Goal: Task Accomplishment & Management: Complete application form

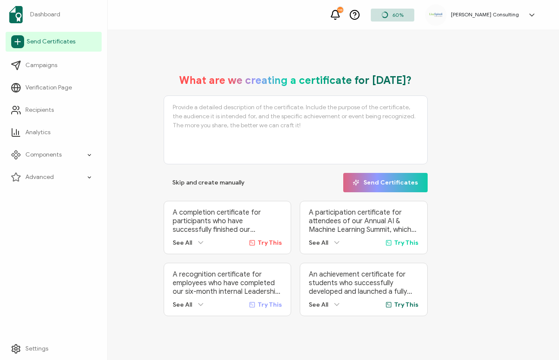
click at [58, 46] on span "Send Certificates" at bounding box center [51, 41] width 49 height 9
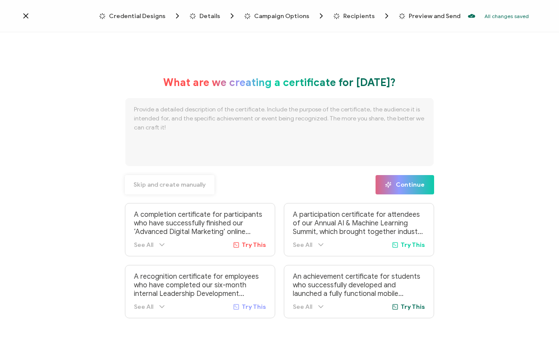
click at [181, 182] on span "Skip and create manually" at bounding box center [170, 185] width 72 height 6
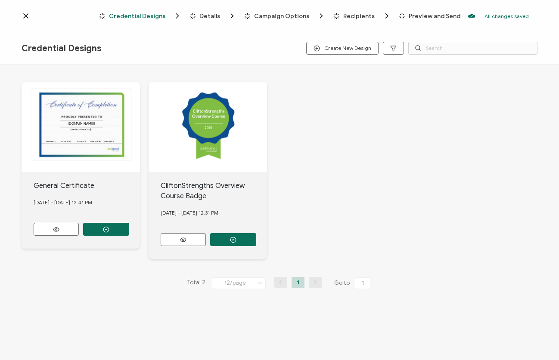
click at [219, 118] on div "2025 2025" at bounding box center [208, 127] width 118 height 90
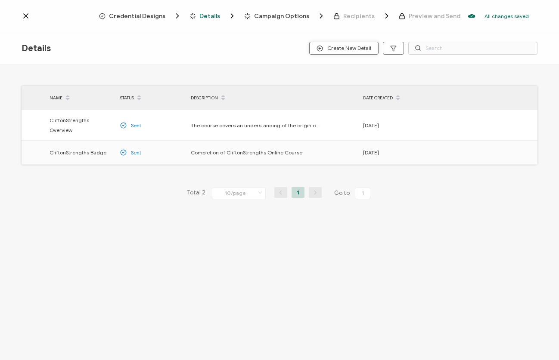
click at [335, 47] on span "Create New Detail" at bounding box center [344, 48] width 55 height 6
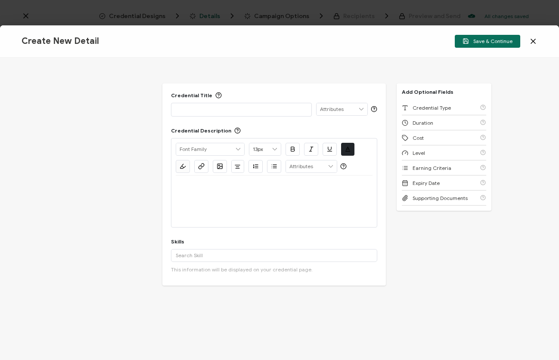
click at [533, 41] on icon at bounding box center [533, 41] width 9 height 9
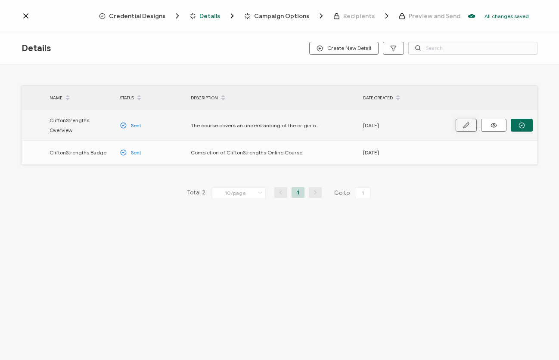
click at [466, 125] on icon "button" at bounding box center [466, 125] width 6 height 6
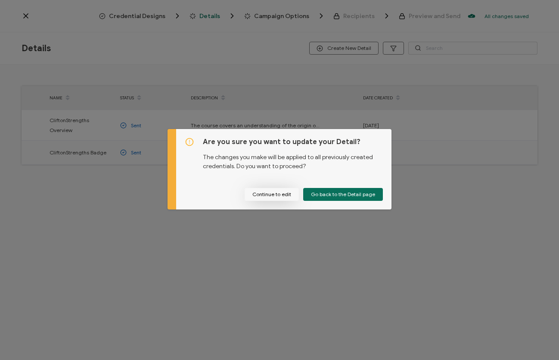
click at [286, 193] on button "Continue to edit" at bounding box center [272, 194] width 54 height 13
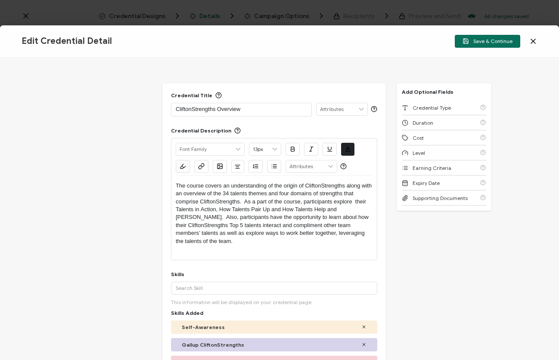
click at [534, 40] on icon at bounding box center [533, 41] width 4 height 4
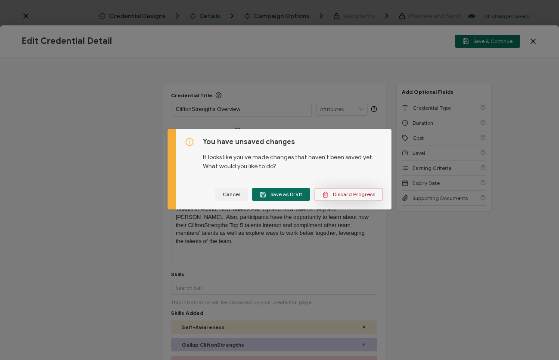
click at [330, 197] on span "Discard Progress" at bounding box center [348, 195] width 53 height 6
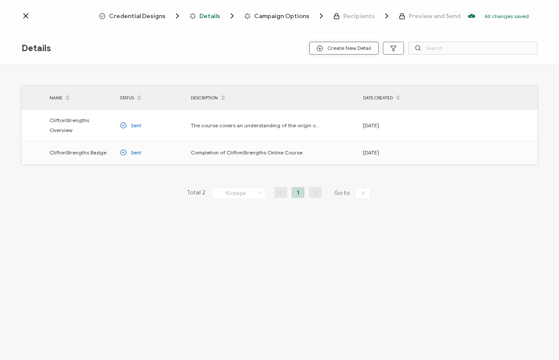
click at [359, 46] on span "Create New Detail" at bounding box center [344, 48] width 55 height 6
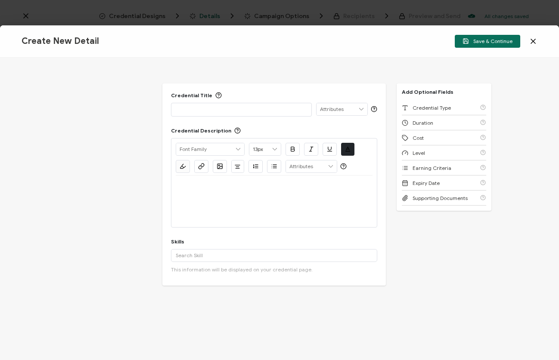
click at [283, 106] on p at bounding box center [241, 109] width 131 height 9
click at [241, 198] on div at bounding box center [274, 202] width 197 height 52
click at [224, 190] on div at bounding box center [274, 186] width 197 height 21
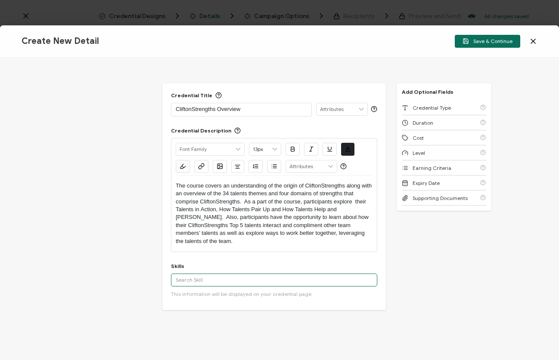
click at [228, 274] on input "text" at bounding box center [274, 280] width 206 height 13
paste input "Gallup CliftonStrengths Strengths-Based Development Self-Awareness Team Cohesio…"
click at [214, 276] on input "Gallup CliftonStrengths Strengths-Based Development Self-Awareness Team Cohesio…" at bounding box center [274, 280] width 206 height 13
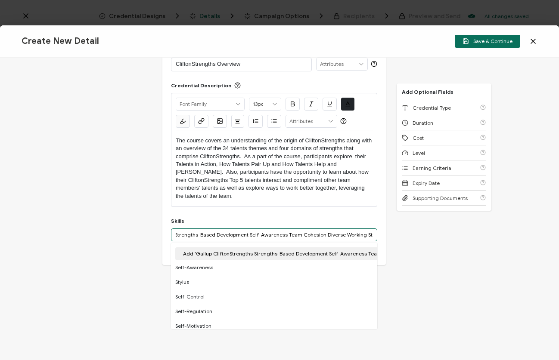
scroll to position [0, 0]
drag, startPoint x: 372, startPoint y: 228, endPoint x: 127, endPoint y: 227, distance: 245.0
click at [127, 227] on div "Credential Title CliftonStrengths Overview ISSUER Issuer Name Credential Descri…" at bounding box center [279, 209] width 559 height 303
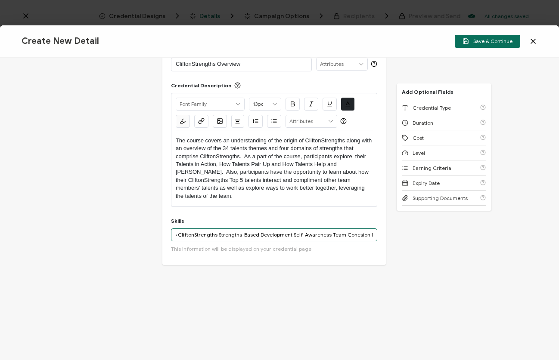
scroll to position [0, 59]
drag, startPoint x: 230, startPoint y: 227, endPoint x: 383, endPoint y: 227, distance: 152.9
click at [383, 227] on div "Credential Title CliftonStrengths Overview ISSUER Issuer Name Credential Descri…" at bounding box center [274, 151] width 224 height 227
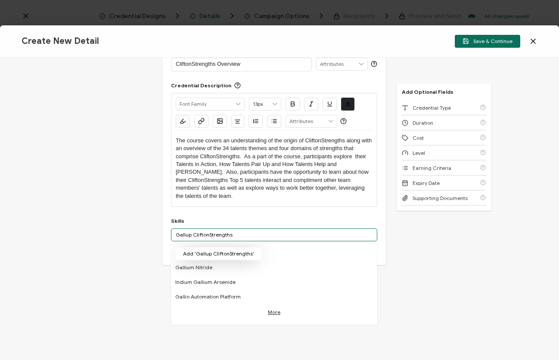
type input "Gallup CliftonStrengths"
click at [239, 248] on button "Add 'Gallup CliftonStrengths'" at bounding box center [218, 254] width 87 height 13
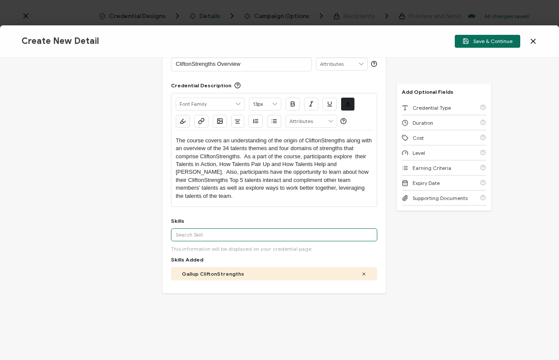
click at [308, 229] on input "text" at bounding box center [274, 235] width 206 height 13
paste input "Strengths-Based Development"
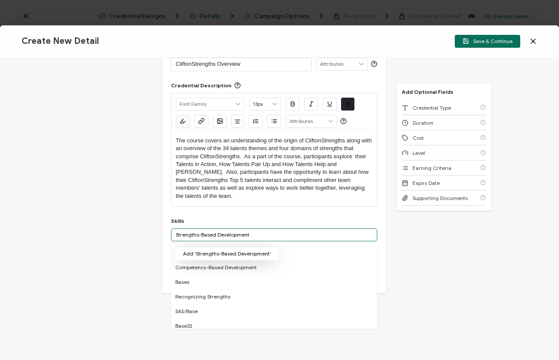
type input "Strengths-Based Development"
click at [256, 248] on button "Add 'Strengths-Based Development'" at bounding box center [226, 254] width 103 height 13
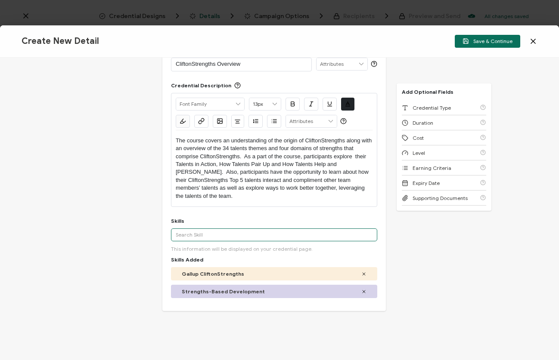
click at [299, 229] on input "text" at bounding box center [274, 235] width 206 height 13
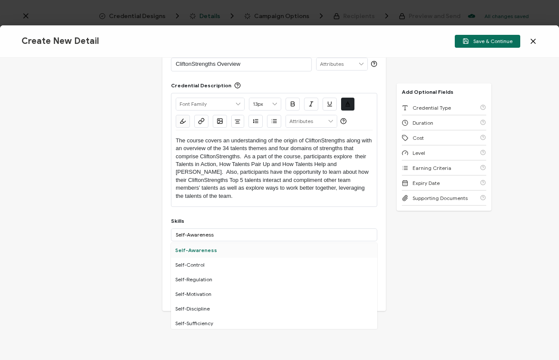
click at [212, 243] on div "Self-Awareness" at bounding box center [274, 250] width 206 height 15
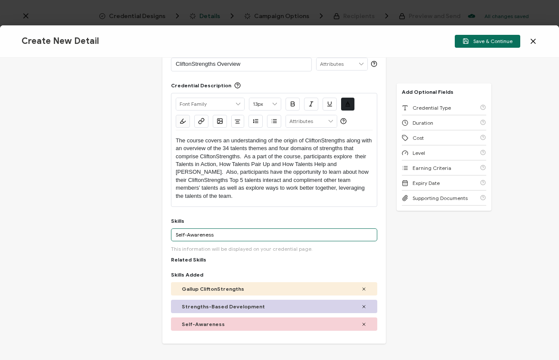
click at [220, 229] on input "Self-Awareness" at bounding box center [274, 235] width 206 height 13
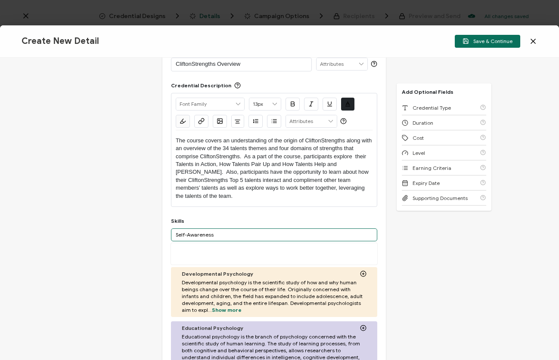
drag, startPoint x: 217, startPoint y: 227, endPoint x: 126, endPoint y: 224, distance: 90.5
click at [126, 224] on div "Credential Title CliftonStrengths Overview ISSUER Issuer Name Credential Descri…" at bounding box center [279, 209] width 559 height 303
type input "Team Cohesion"
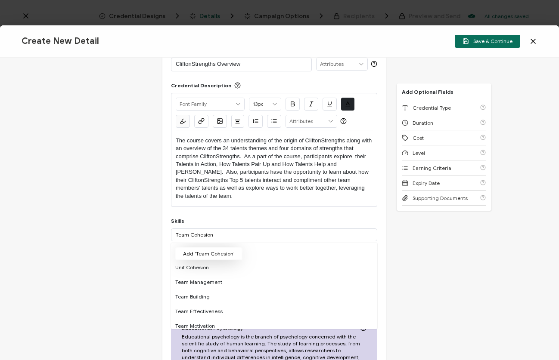
click at [221, 248] on button "Add 'Team Cohesion'" at bounding box center [208, 254] width 67 height 13
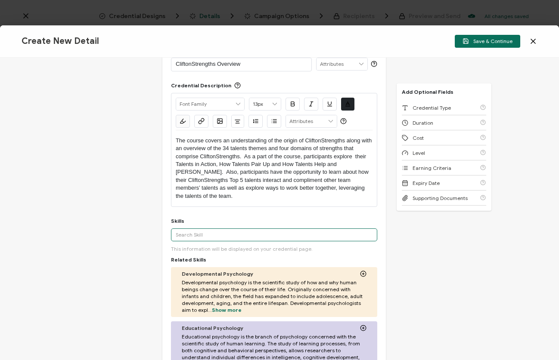
click at [235, 229] on input "text" at bounding box center [274, 235] width 206 height 13
paste input "Diverse Working Styles"
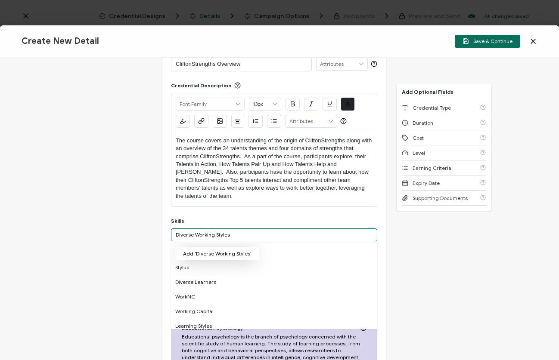
type input "Diverse Working Styles"
click at [229, 248] on button "Add 'Diverse Working Styles'" at bounding box center [217, 254] width 84 height 13
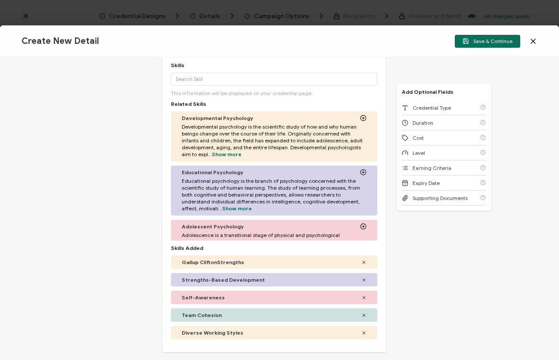
scroll to position [58, 0]
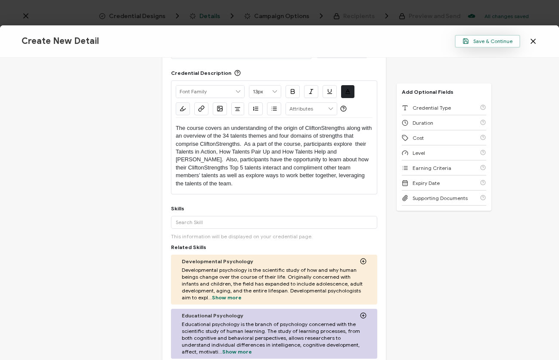
click at [489, 37] on button "Save & Continue" at bounding box center [487, 41] width 65 height 13
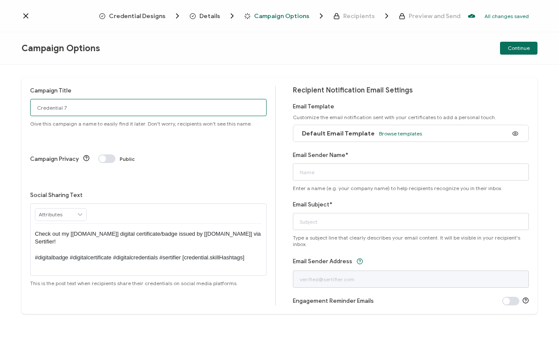
click at [226, 112] on input "Credential 7" at bounding box center [148, 107] width 236 height 17
drag, startPoint x: 97, startPoint y: 109, endPoint x: 25, endPoint y: 100, distance: 72.9
click at [25, 100] on div "Campaign Title Credential 7 Give this campaign a name to easily find it later. …" at bounding box center [280, 196] width 516 height 237
type input "SFCASA"
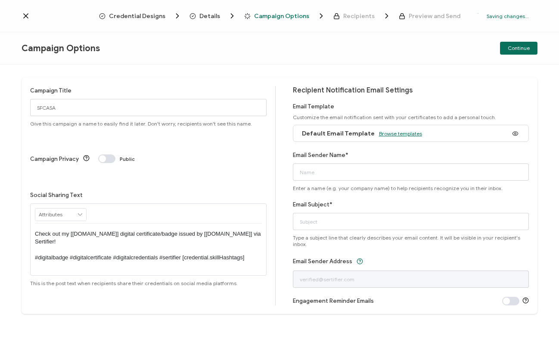
click at [401, 135] on span "Browse templates" at bounding box center [400, 133] width 43 height 6
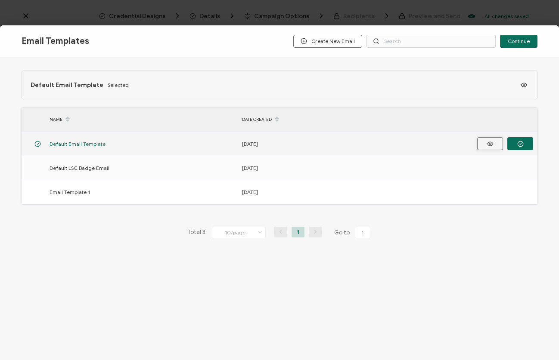
click at [486, 141] on icon "button" at bounding box center [490, 144] width 11 height 6
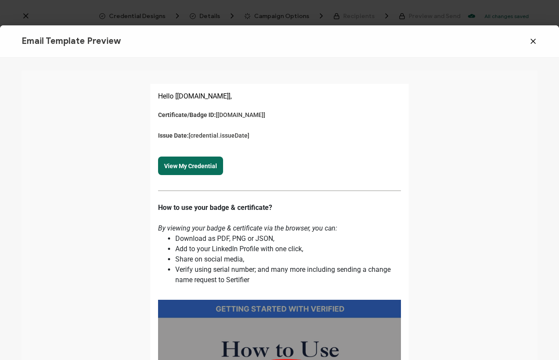
click at [534, 40] on icon at bounding box center [533, 41] width 9 height 9
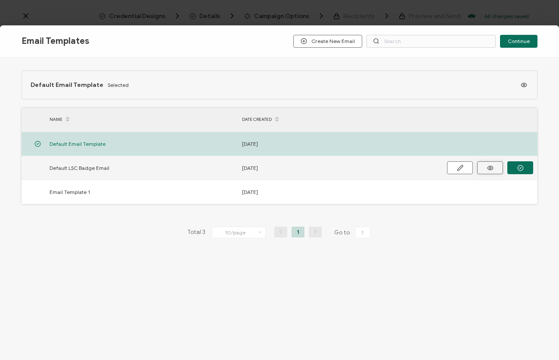
click at [490, 167] on circle "button" at bounding box center [490, 168] width 2 height 2
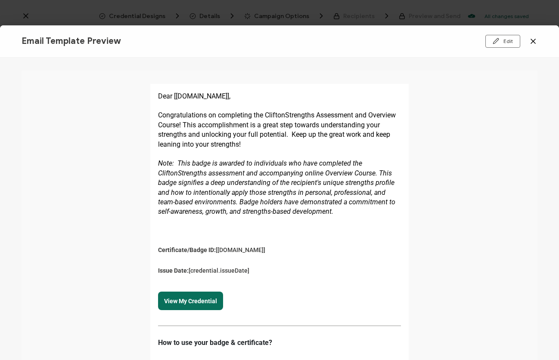
click at [536, 38] on icon at bounding box center [533, 41] width 9 height 9
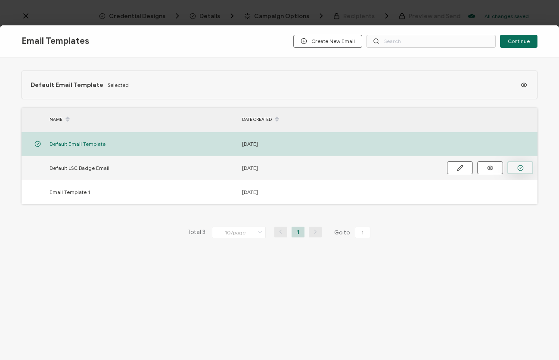
click at [520, 168] on icon "button" at bounding box center [520, 168] width 2 height 1
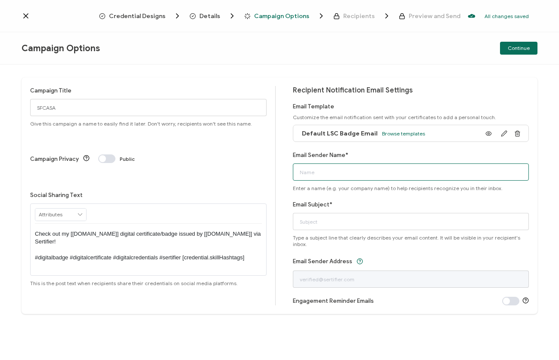
click at [427, 170] on input "Email Sender Name*" at bounding box center [411, 172] width 236 height 17
type input "[PERSON_NAME] Consulting"
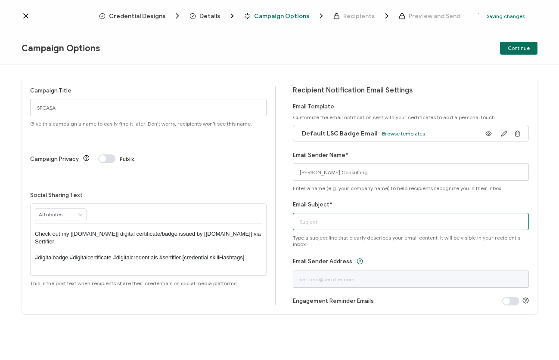
click at [413, 224] on input "Email Subject*" at bounding box center [411, 221] width 236 height 17
paste input "Congratulations - Your CliftonStrengths Overview Course Badge"
type input "Congratulations - Your CliftonStrengths Overview Course Badge"
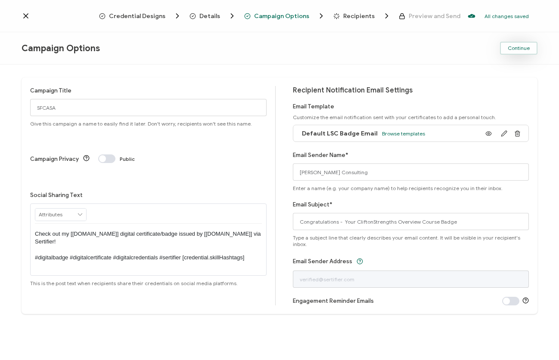
click at [524, 49] on span "Continue" at bounding box center [519, 48] width 22 height 5
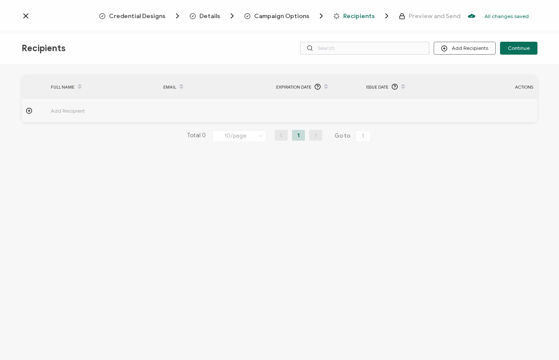
click at [29, 109] on icon at bounding box center [29, 111] width 6 height 6
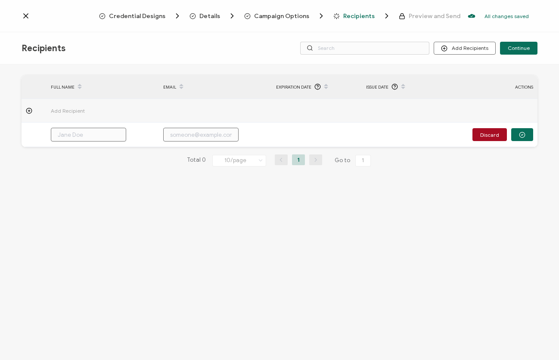
click at [80, 135] on input "text" at bounding box center [88, 135] width 75 height 14
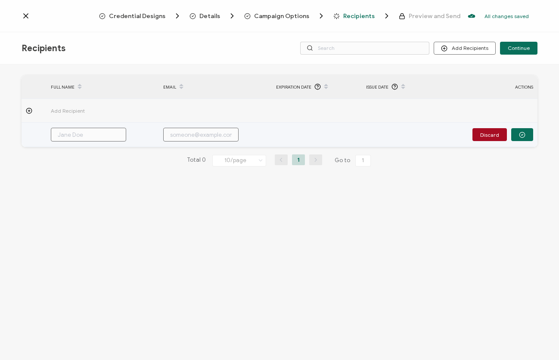
paste input "[PERSON_NAME]"
type input "[PERSON_NAME]"
click at [79, 136] on input "[PERSON_NAME]" at bounding box center [88, 135] width 75 height 14
type input "AngeliaThomas"
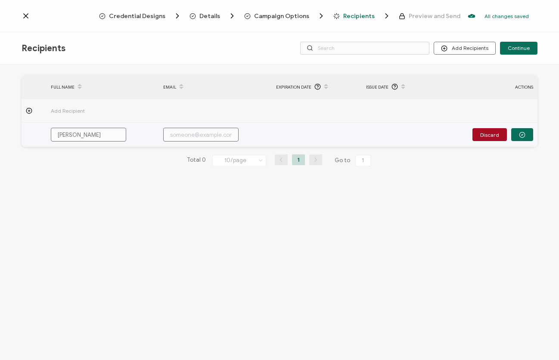
type input "AngeliaThomas"
type input "[PERSON_NAME]"
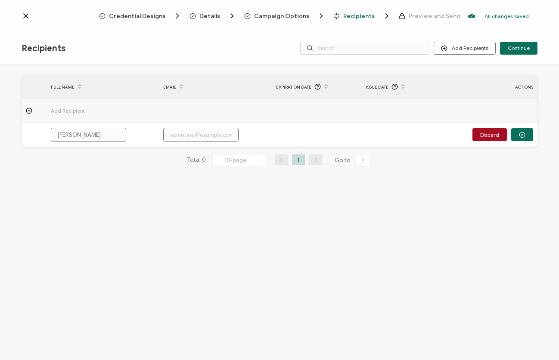
type input "[PERSON_NAME]"
click at [221, 132] on input "text" at bounding box center [200, 135] width 75 height 14
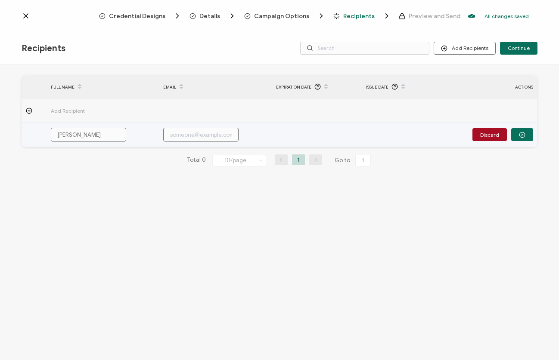
paste input "[PERSON_NAME][EMAIL_ADDRESS][DOMAIN_NAME]"
type input "[PERSON_NAME][EMAIL_ADDRESS][DOMAIN_NAME]"
click at [520, 134] on icon "button" at bounding box center [522, 135] width 6 height 6
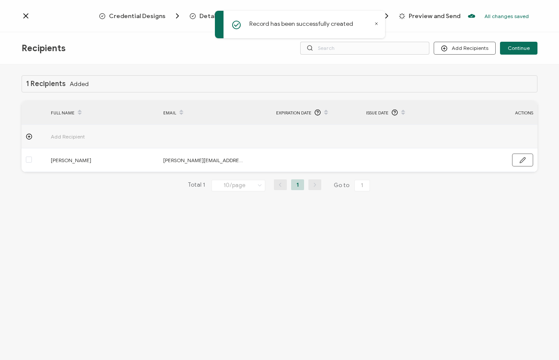
click at [31, 136] on icon at bounding box center [29, 137] width 6 height 6
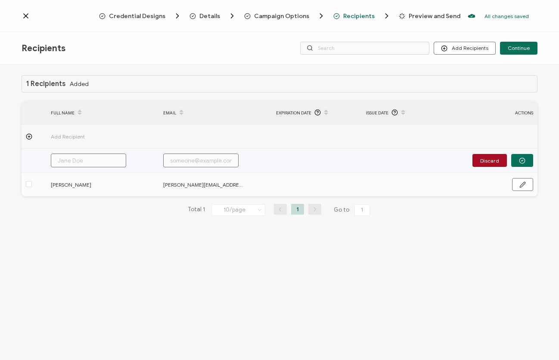
click at [109, 164] on input "text" at bounding box center [88, 161] width 75 height 14
paste input "[PERSON_NAME]"
type input "[PERSON_NAME]"
click at [78, 160] on input "[PERSON_NAME]" at bounding box center [88, 161] width 75 height 14
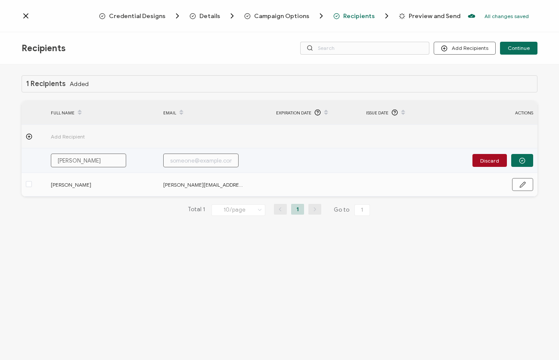
type input "SerraEr"
type input "[PERSON_NAME]"
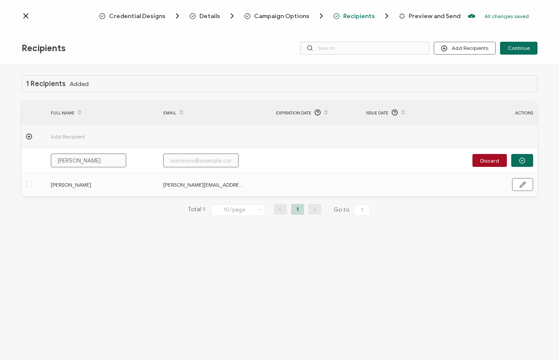
type input "[PERSON_NAME]"
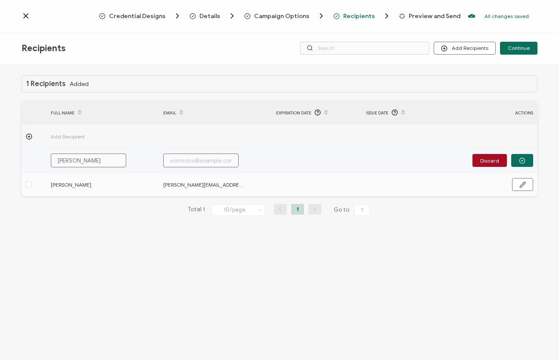
click at [212, 162] on input "text" at bounding box center [200, 161] width 75 height 14
paste input "[EMAIL_ADDRESS][DOMAIN_NAME]"
type input "[EMAIL_ADDRESS][DOMAIN_NAME]"
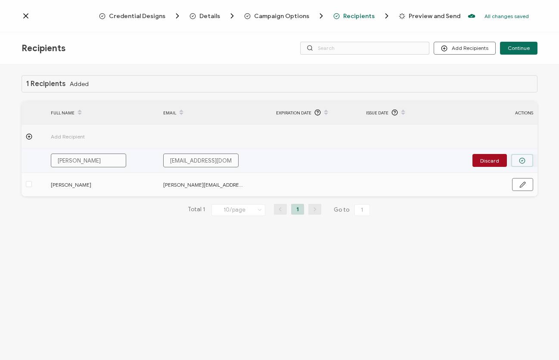
click at [524, 160] on icon "button" at bounding box center [522, 161] width 6 height 6
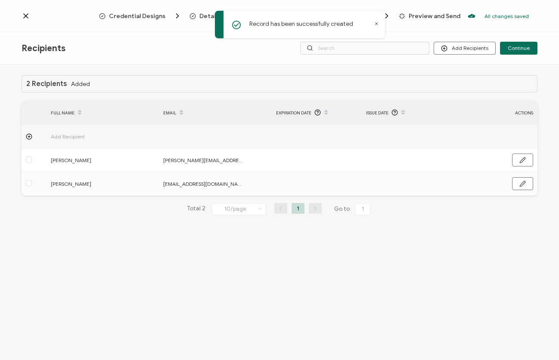
click at [69, 137] on span "Add Recipient" at bounding box center [92, 137] width 82 height 10
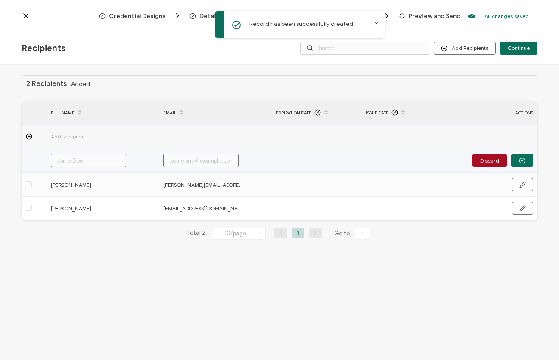
click at [69, 155] on input "text" at bounding box center [88, 161] width 75 height 14
paste input "[PERSON_NAME]"
type input "[PERSON_NAME]"
click at [80, 162] on input "[PERSON_NAME]" at bounding box center [88, 161] width 75 height 14
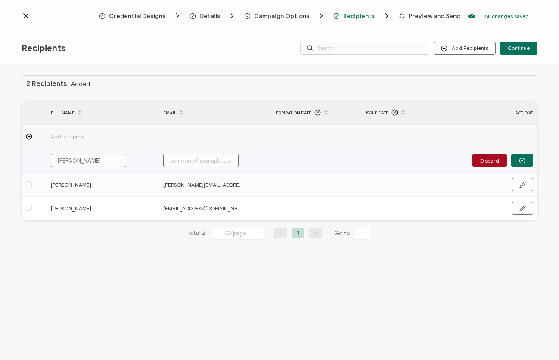
type input "SafatMubarak"
type input "[PERSON_NAME]"
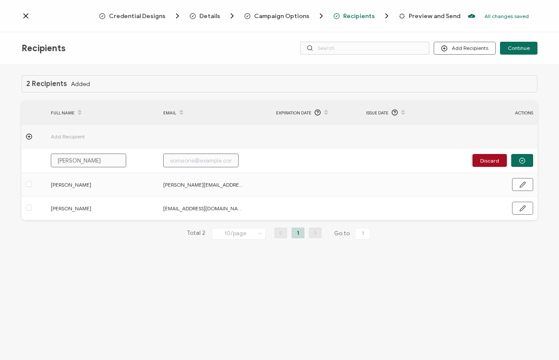
type input "[PERSON_NAME]"
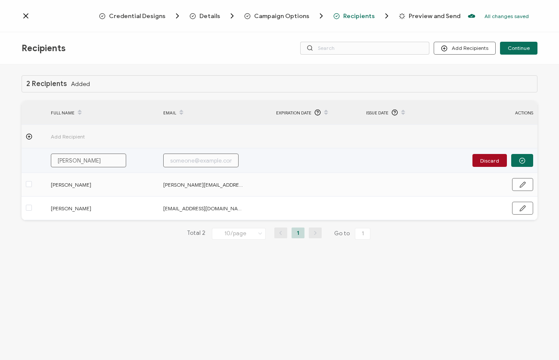
click at [202, 162] on input "text" at bounding box center [200, 161] width 75 height 14
paste input "[EMAIL_ADDRESS][DOMAIN_NAME]"
type input "[EMAIL_ADDRESS][DOMAIN_NAME]"
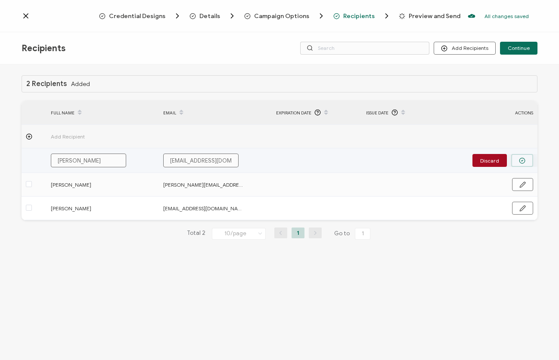
click at [526, 165] on button "button" at bounding box center [522, 160] width 22 height 13
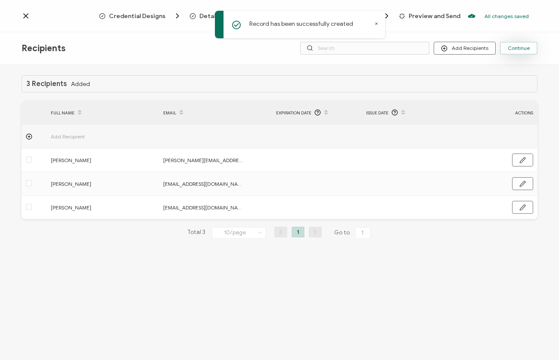
click at [530, 49] on button "Continue" at bounding box center [518, 48] width 37 height 13
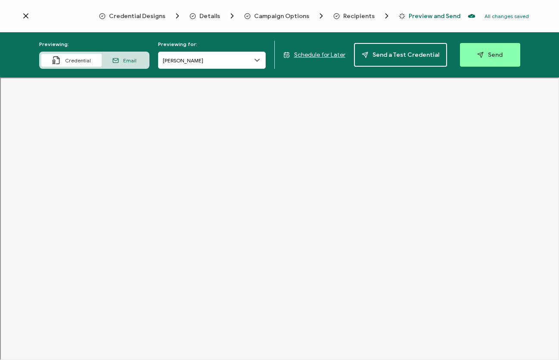
click at [138, 63] on div "Email" at bounding box center [125, 60] width 46 height 13
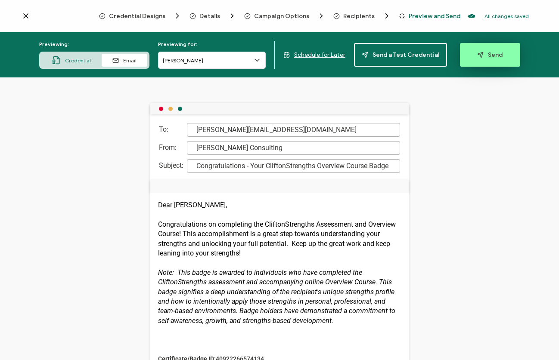
click at [502, 59] on button "Send" at bounding box center [490, 55] width 60 height 24
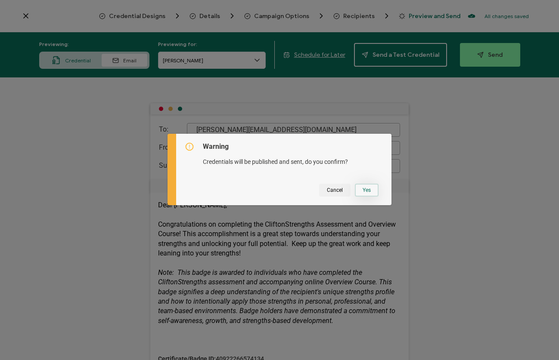
click at [369, 187] on button "Yes" at bounding box center [367, 190] width 24 height 13
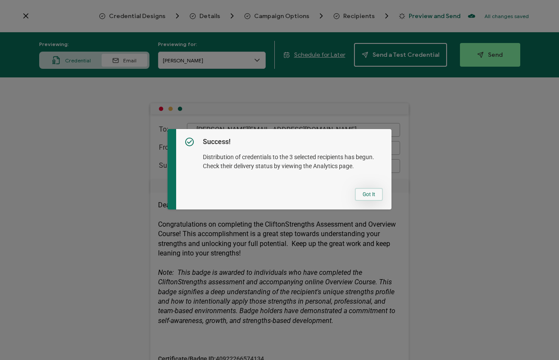
click at [366, 192] on button "Got It" at bounding box center [369, 194] width 28 height 13
